Goal: Transaction & Acquisition: Purchase product/service

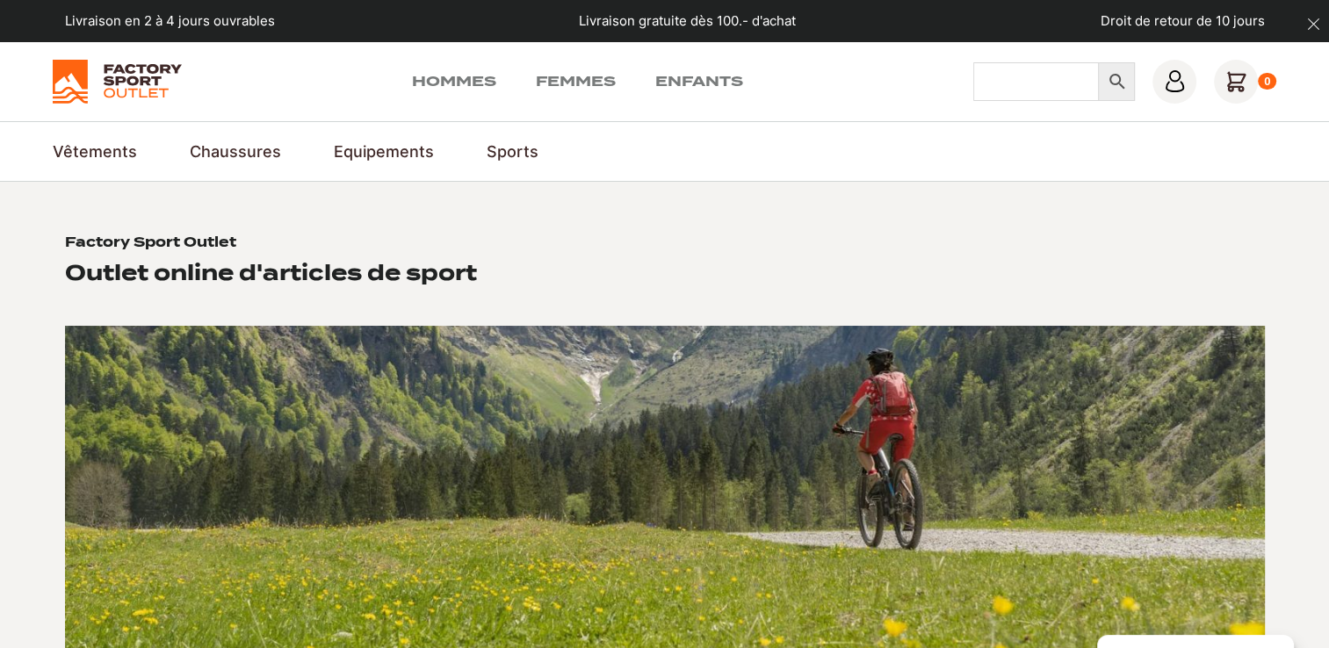
click at [1026, 77] on input "Chercher" at bounding box center [1036, 81] width 126 height 39
type input "skiboot"
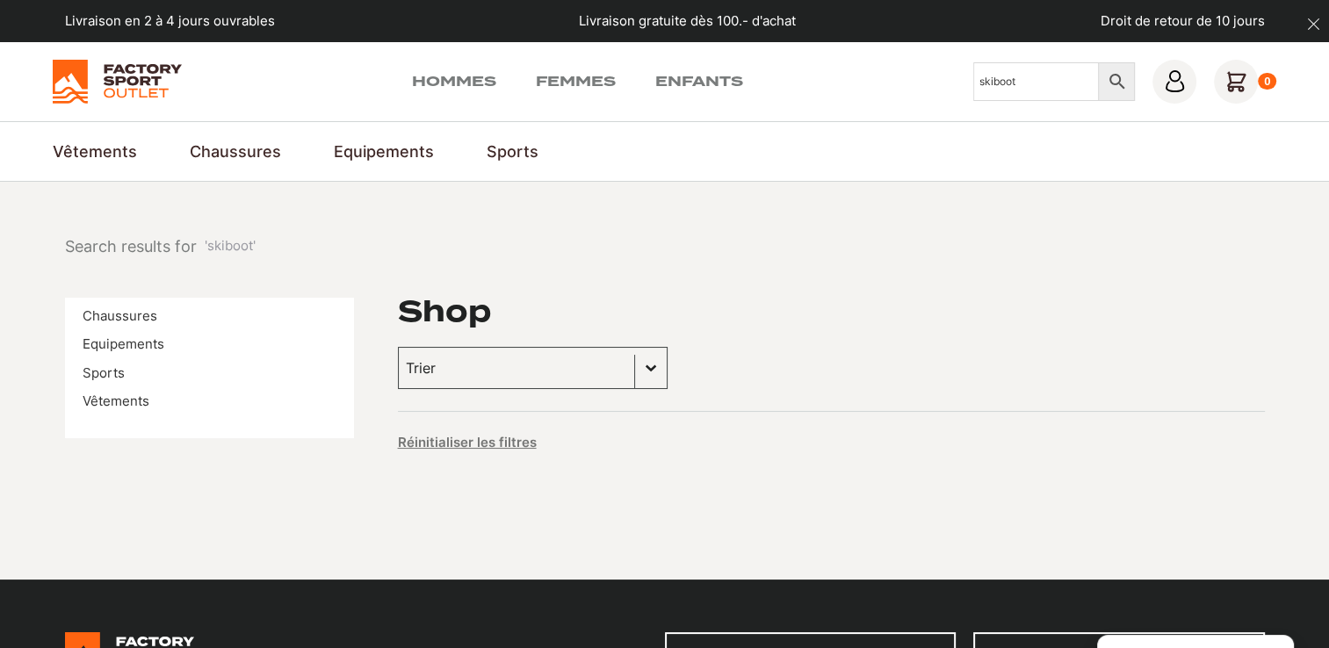
click at [1018, 72] on input "skiboot" at bounding box center [1036, 81] width 126 height 39
click at [430, 79] on link "Hommes" at bounding box center [454, 81] width 84 height 21
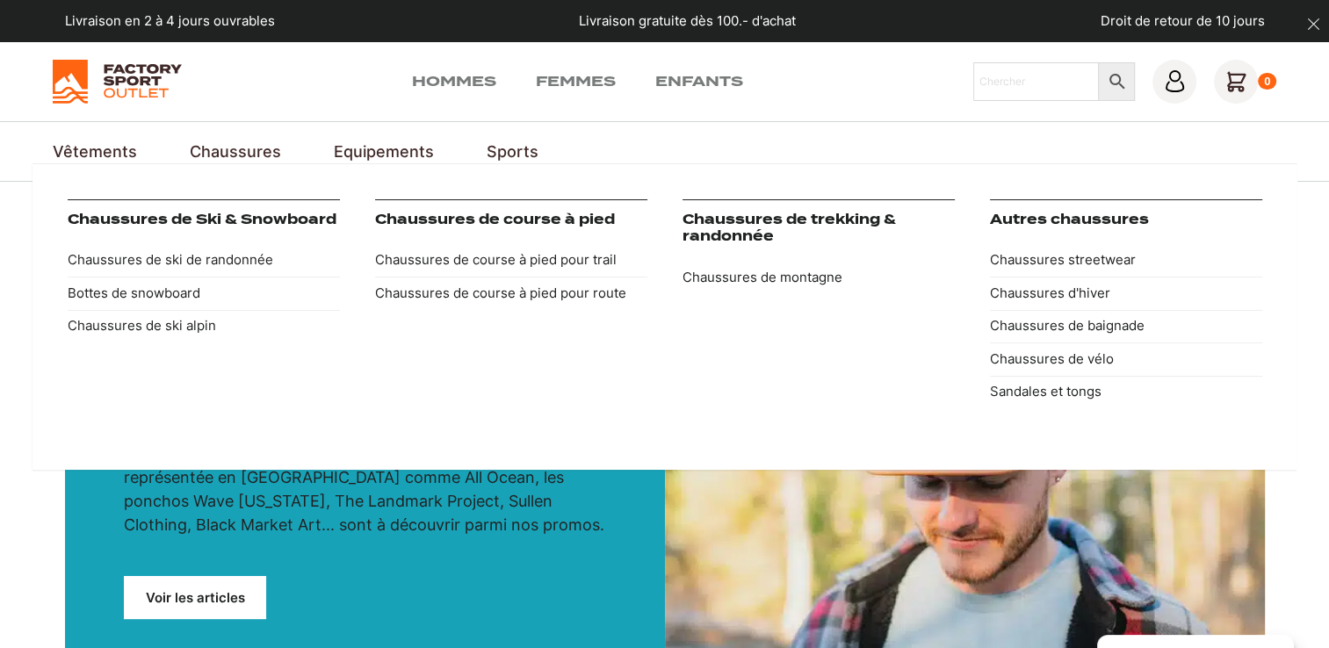
click at [213, 146] on link "Chaussures" at bounding box center [235, 152] width 91 height 24
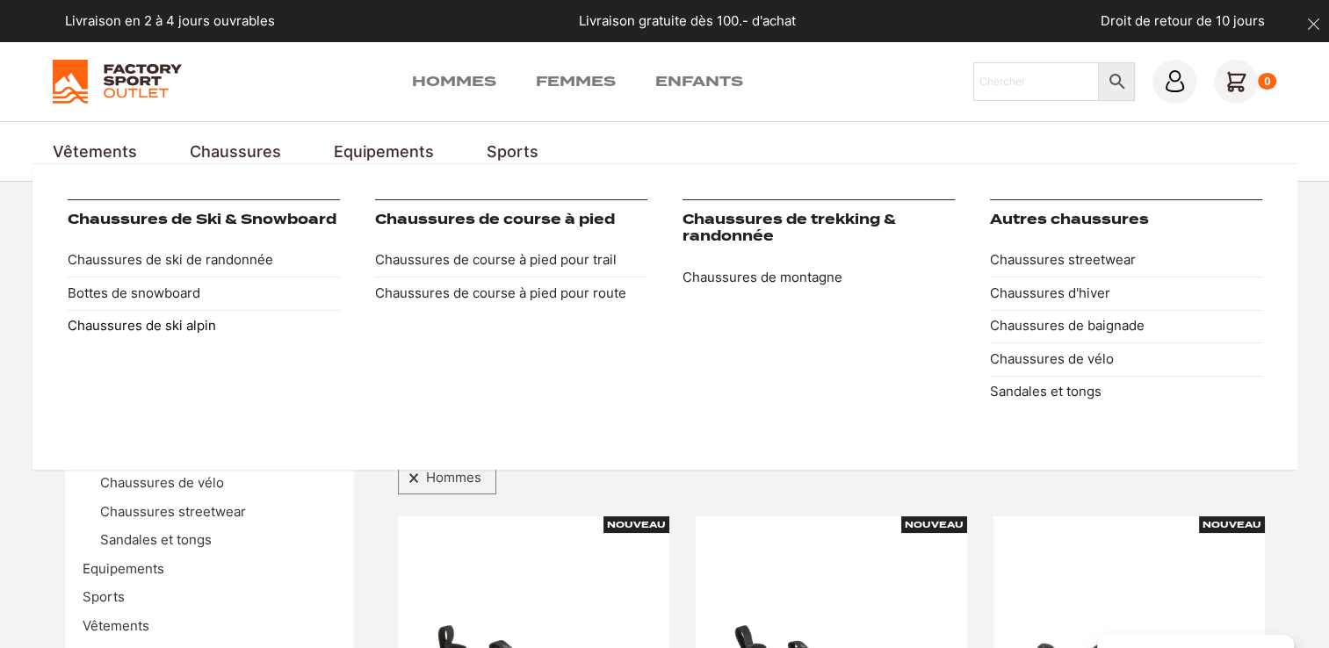
click at [181, 321] on link "Chaussures de ski alpin" at bounding box center [204, 326] width 272 height 33
click at [167, 325] on link "Chaussures de ski alpin" at bounding box center [204, 326] width 272 height 33
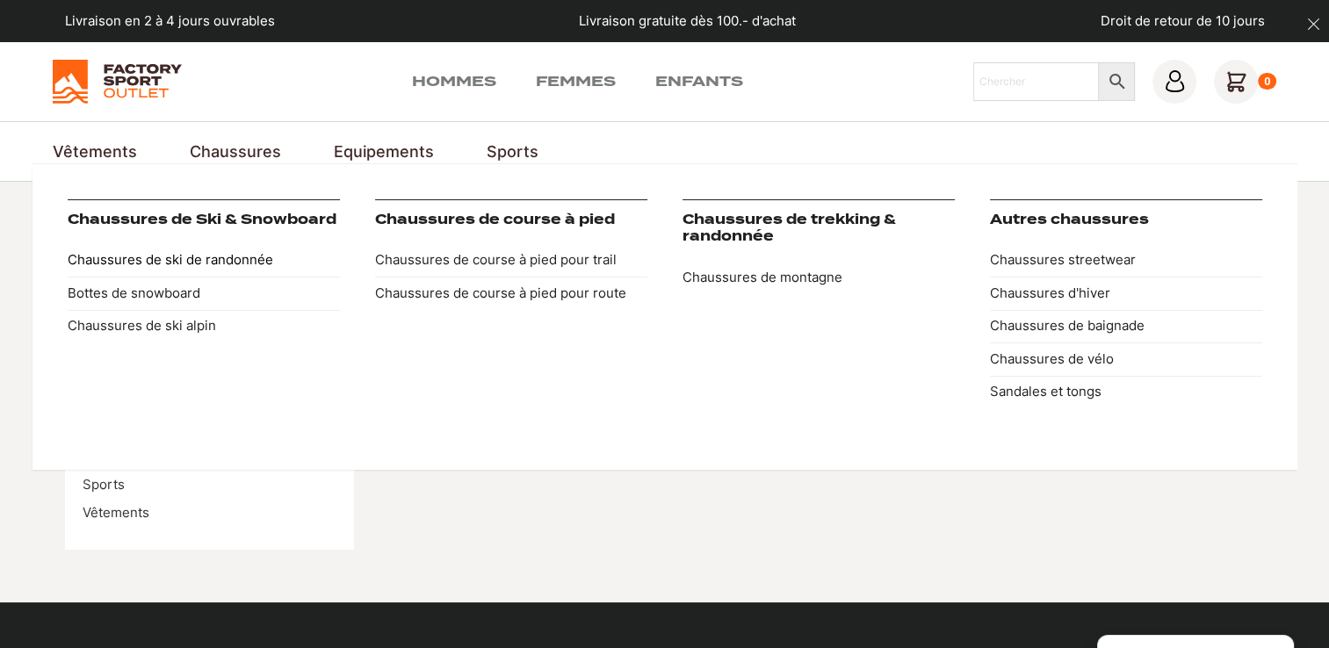
click at [164, 263] on link "Chaussures de ski de randonnée" at bounding box center [204, 260] width 272 height 33
click at [174, 254] on link "Chaussures de ski de randonnée" at bounding box center [204, 260] width 272 height 33
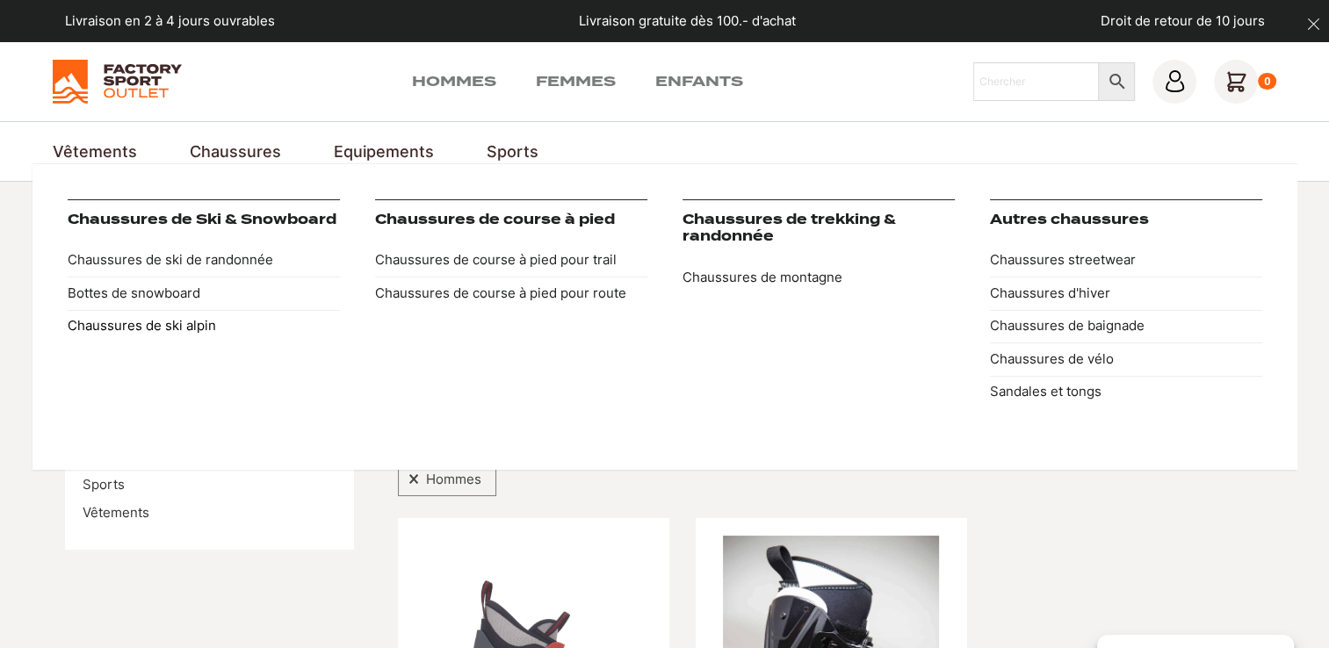
click at [183, 324] on link "Chaussures de ski alpin" at bounding box center [204, 326] width 272 height 33
